Goal: Navigation & Orientation: Find specific page/section

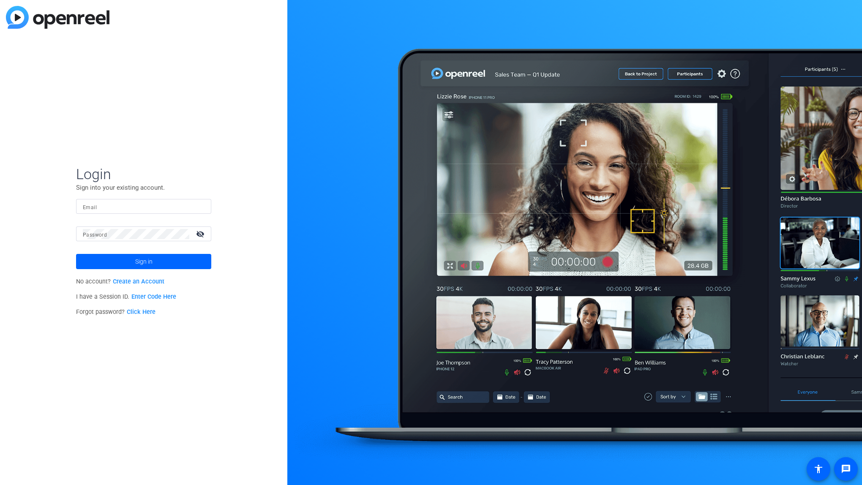
click at [128, 204] on input "Email" at bounding box center [144, 206] width 122 height 10
type input "[PERSON_NAME][EMAIL_ADDRESS][DOMAIN_NAME]"
click at [146, 259] on span "Sign in" at bounding box center [143, 261] width 17 height 21
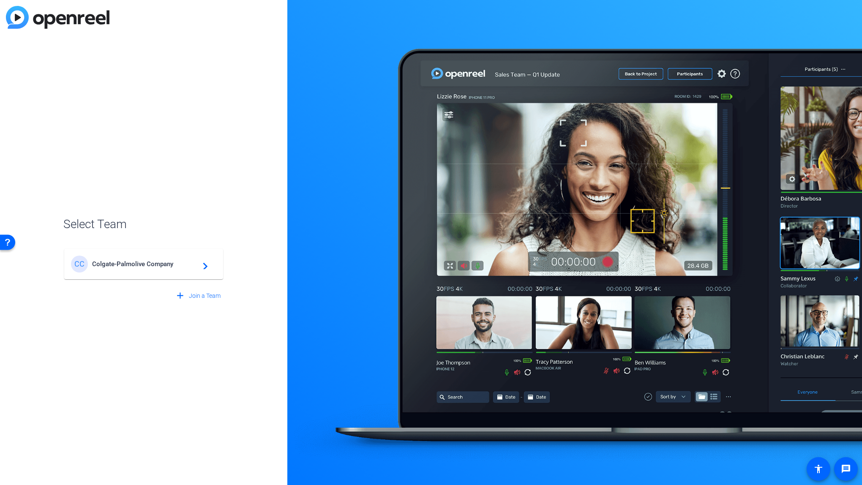
click at [147, 260] on span "Colgate-Palmolive Company" at bounding box center [145, 264] width 106 height 8
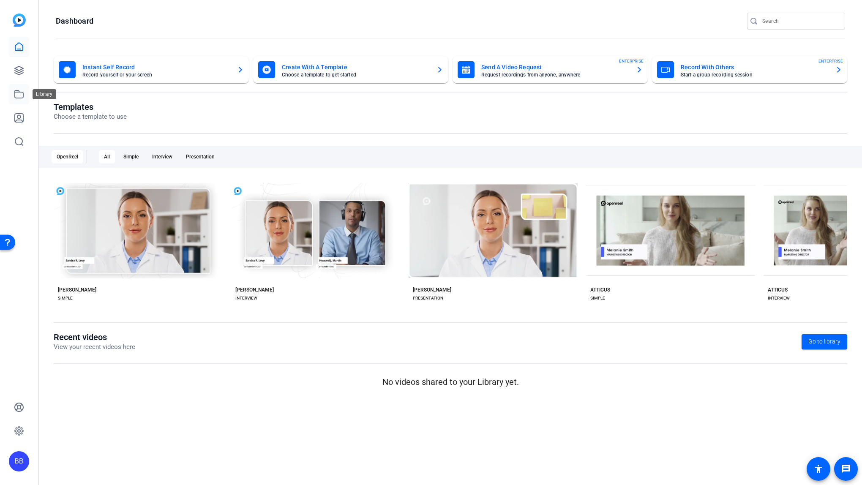
click at [18, 95] on icon at bounding box center [19, 94] width 10 height 10
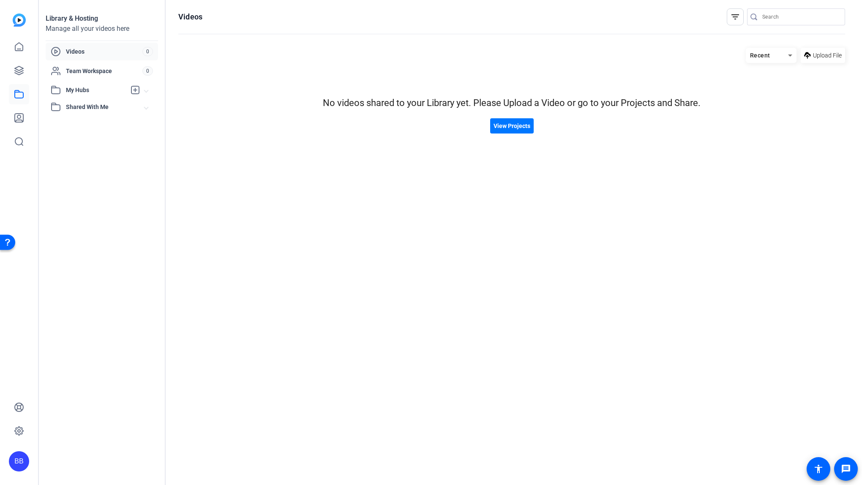
click at [85, 52] on span "Videos" at bounding box center [104, 51] width 76 height 8
click at [70, 51] on span "Videos" at bounding box center [104, 51] width 76 height 8
click at [13, 44] on link at bounding box center [19, 47] width 20 height 20
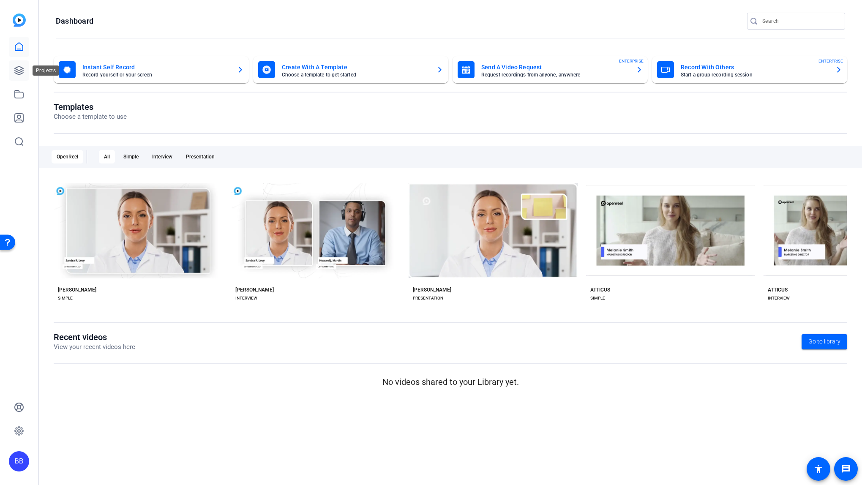
click at [16, 69] on icon at bounding box center [19, 70] width 10 height 10
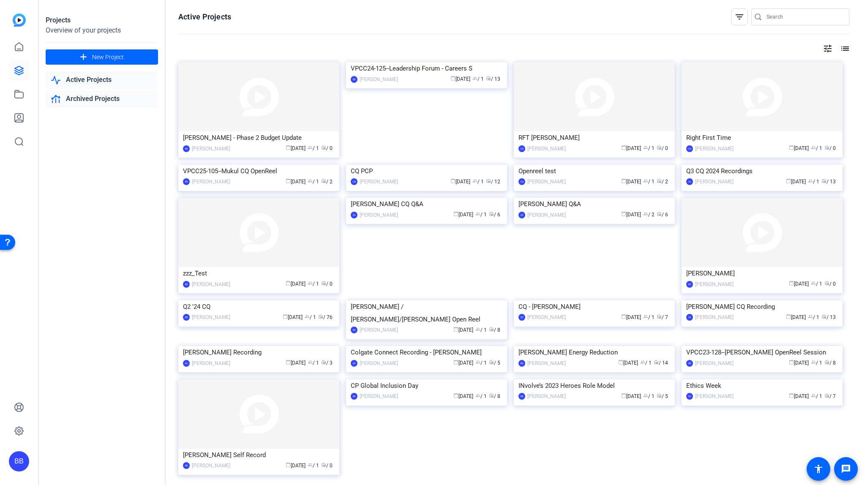
click at [95, 96] on link "Archived Projects" at bounding box center [102, 98] width 112 height 17
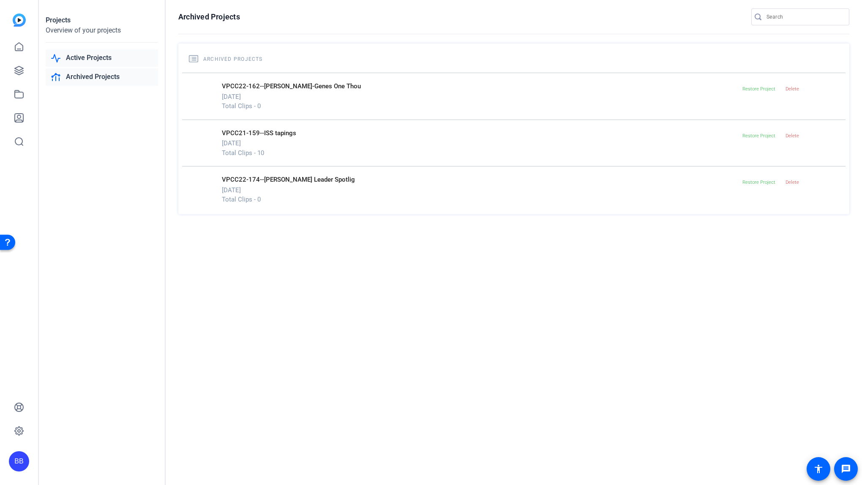
click at [85, 60] on link "Active Projects" at bounding box center [102, 57] width 112 height 17
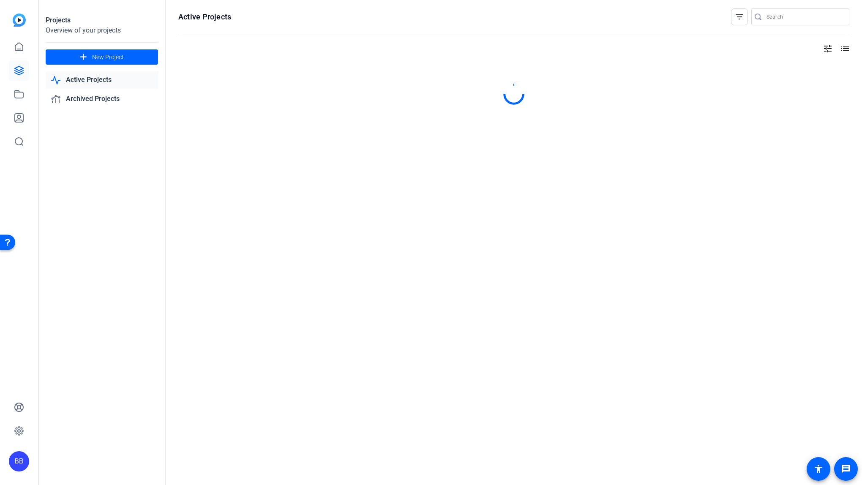
click at [92, 79] on link "Active Projects" at bounding box center [102, 79] width 112 height 17
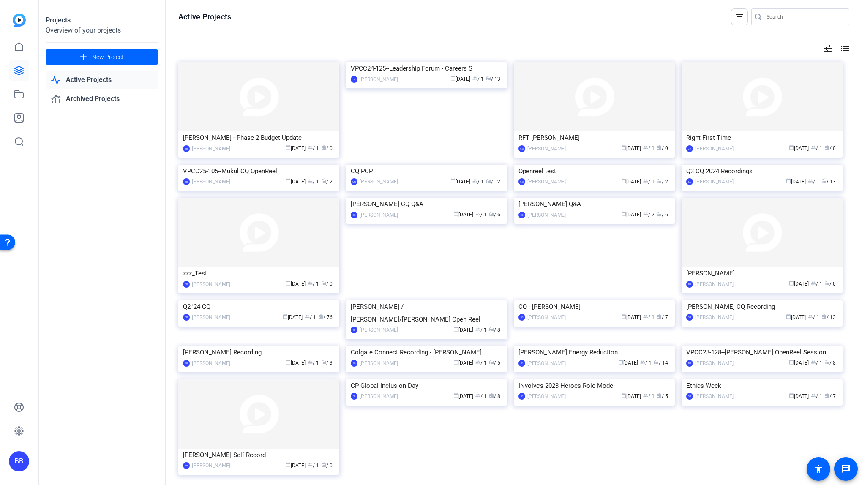
click at [92, 79] on link "Active Projects" at bounding box center [102, 79] width 112 height 17
click at [91, 75] on link "Active Projects" at bounding box center [102, 79] width 112 height 17
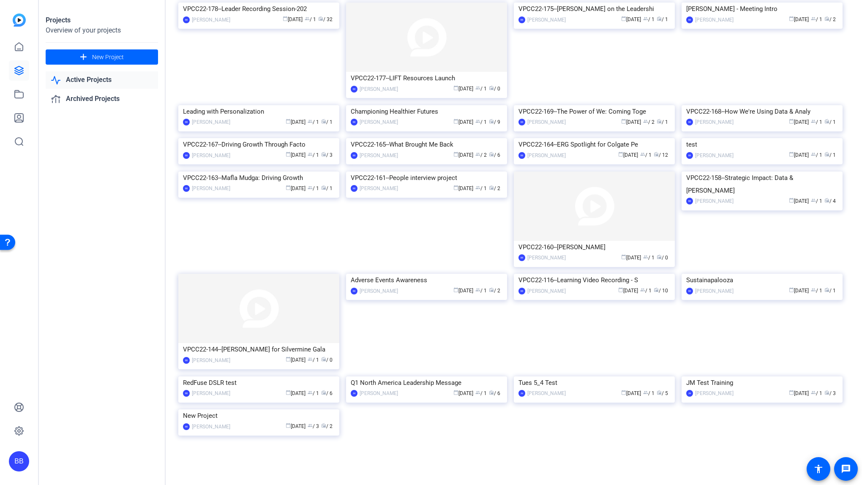
scroll to position [1338, 0]
click at [104, 76] on link "Active Projects" at bounding box center [102, 79] width 112 height 17
